Goal: Task Accomplishment & Management: Manage account settings

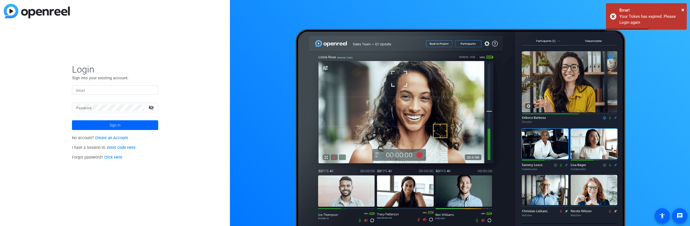
click at [93, 86] on form "Login Sign into your existing account. Email Password visibility_off Sign in" at bounding box center [115, 97] width 86 height 66
click at [93, 89] on input "Email" at bounding box center [115, 90] width 78 height 6
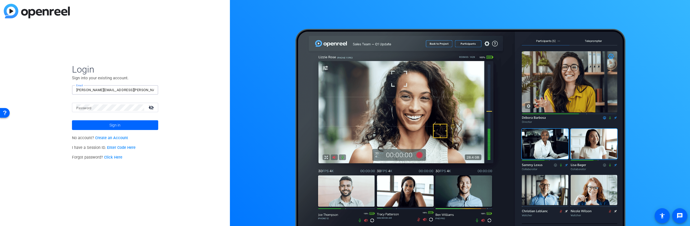
type input "[PERSON_NAME][EMAIL_ADDRESS][PERSON_NAME][DOMAIN_NAME]"
click at [72, 120] on button "Sign in" at bounding box center [115, 125] width 86 height 10
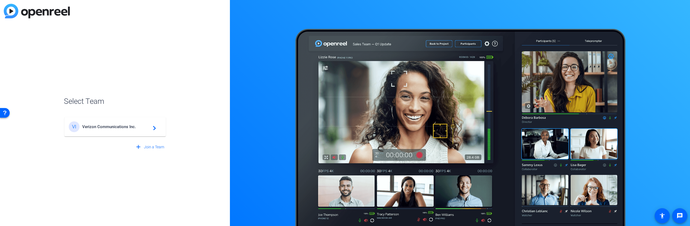
click at [85, 132] on div "VI Verizon Communications Inc. navigate_next" at bounding box center [115, 126] width 93 height 11
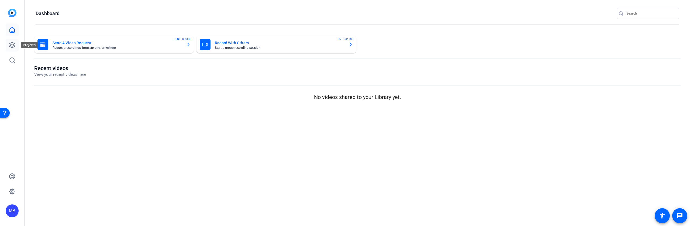
click at [10, 45] on icon at bounding box center [12, 45] width 6 height 6
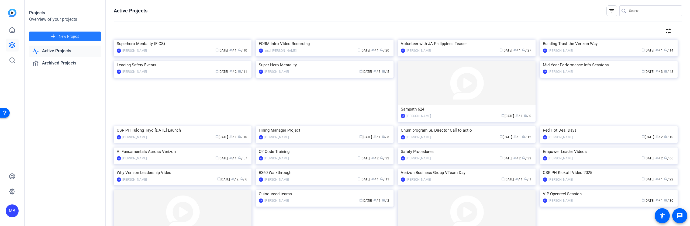
click at [67, 36] on span "New Project" at bounding box center [69, 37] width 20 height 6
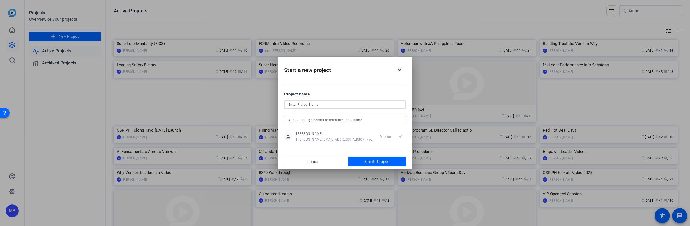
click at [294, 103] on input at bounding box center [345, 104] width 113 height 6
type input "Why Verizon FiOS"
click at [389, 163] on span "button" at bounding box center [377, 161] width 58 height 13
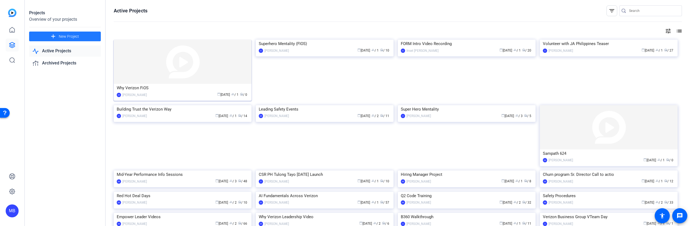
click at [141, 87] on div "Why Verizon FiOS" at bounding box center [183, 88] width 132 height 8
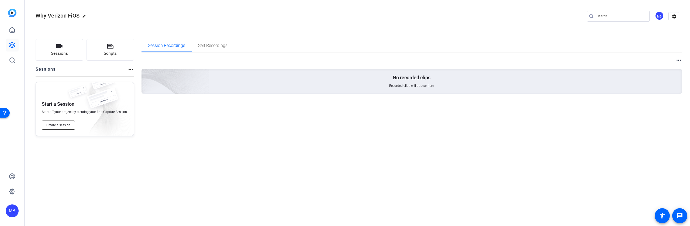
click at [63, 126] on span "Create a session" at bounding box center [58, 125] width 24 height 4
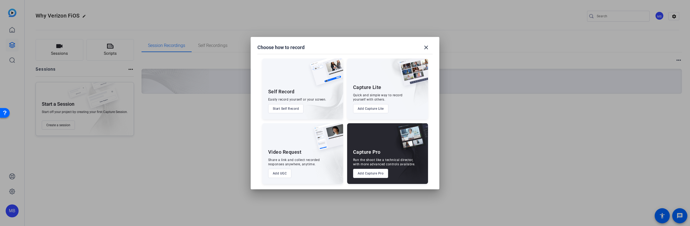
click at [373, 173] on button "Add Capture Pro" at bounding box center [370, 173] width 35 height 9
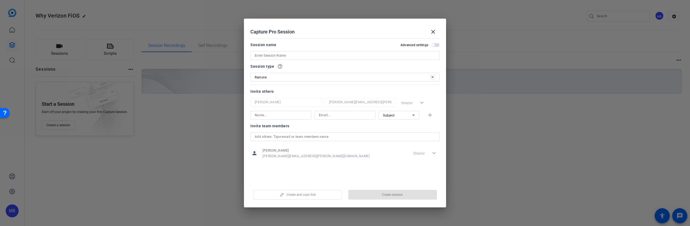
click at [297, 57] on input at bounding box center [345, 55] width 181 height 6
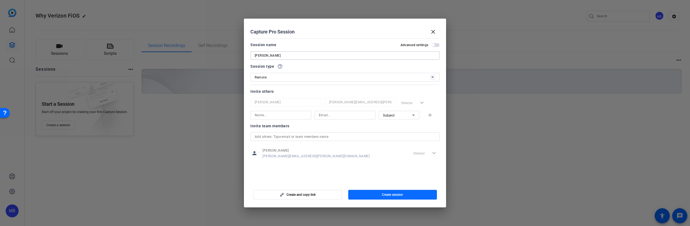
type input "[PERSON_NAME]"
click at [390, 195] on span "Create session" at bounding box center [392, 195] width 21 height 4
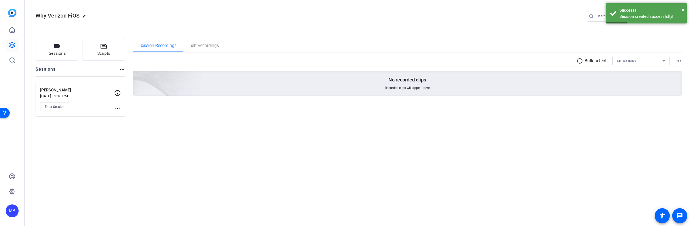
click at [117, 107] on mat-icon "more_horiz" at bounding box center [117, 108] width 6 height 6
click at [125, 117] on span "Edit Session" at bounding box center [131, 116] width 25 height 6
